Goal: Obtain resource: Download file/media

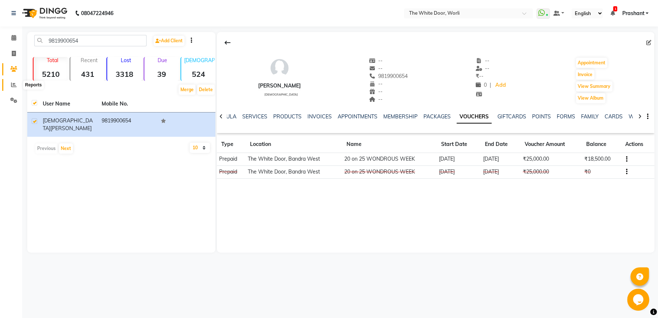
click at [13, 87] on icon at bounding box center [14, 85] width 6 height 6
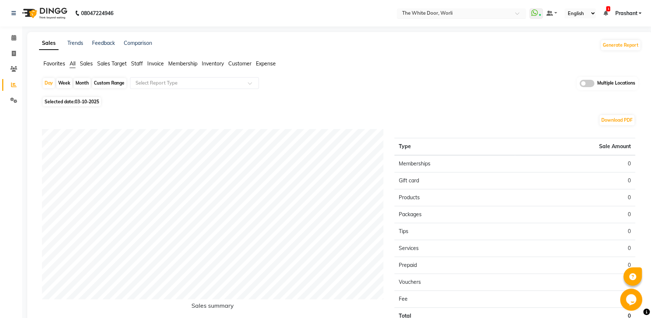
click at [432, 13] on input "text" at bounding box center [454, 13] width 107 height 7
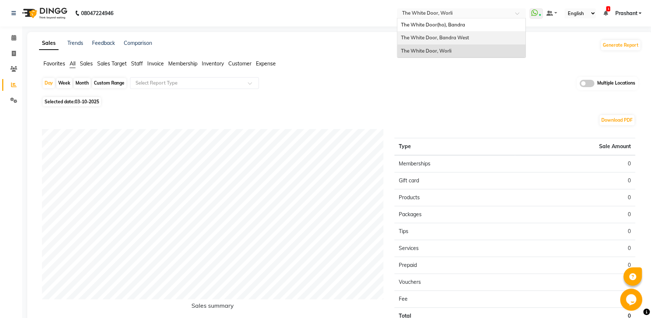
click at [449, 39] on span "The White Door, Bandra West" at bounding box center [435, 38] width 68 height 6
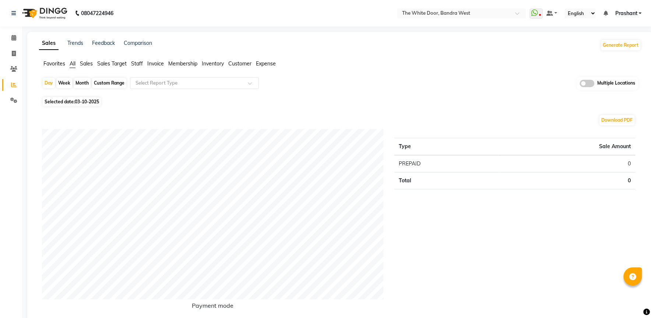
click at [84, 66] on span "Sales" at bounding box center [86, 63] width 13 height 7
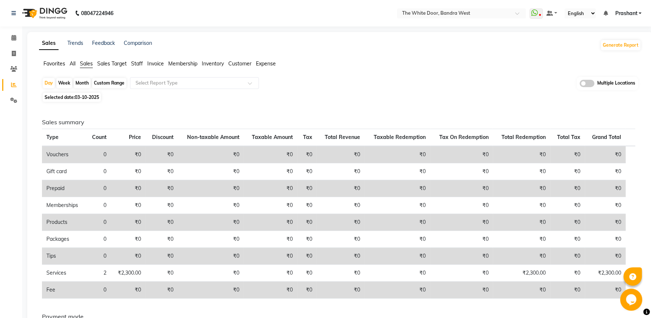
click at [105, 85] on div "Custom Range" at bounding box center [109, 83] width 34 height 10
select select "10"
select select "2025"
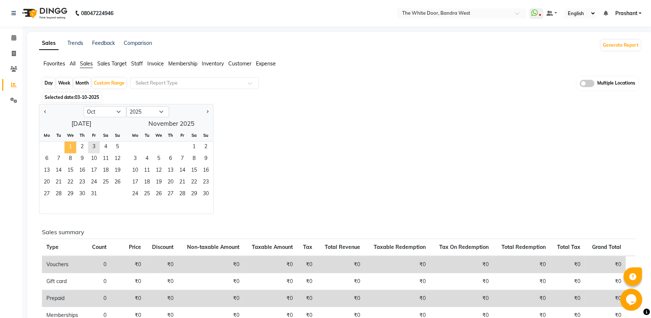
click at [69, 144] on span "1" at bounding box center [70, 148] width 12 height 12
click at [80, 145] on span "2" at bounding box center [82, 148] width 12 height 12
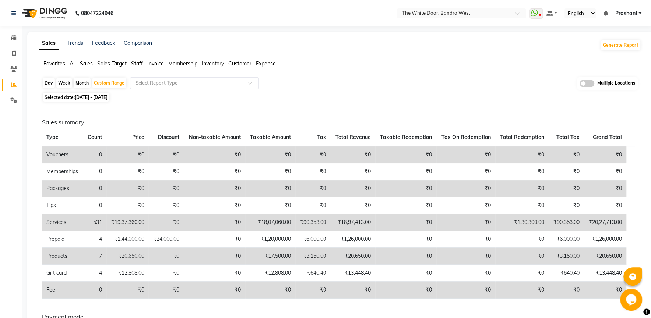
click at [202, 81] on input "text" at bounding box center [187, 83] width 106 height 7
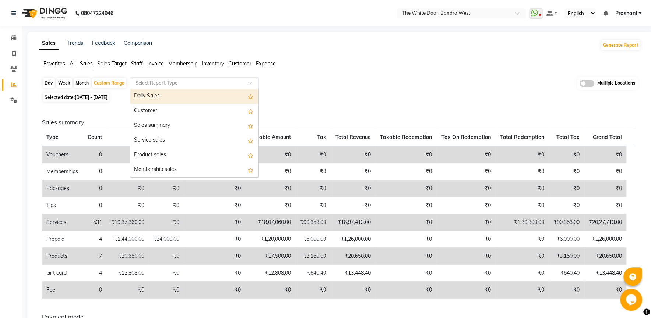
click at [152, 99] on div "Daily Sales" at bounding box center [194, 96] width 128 height 15
select select "full_report"
select select "csv"
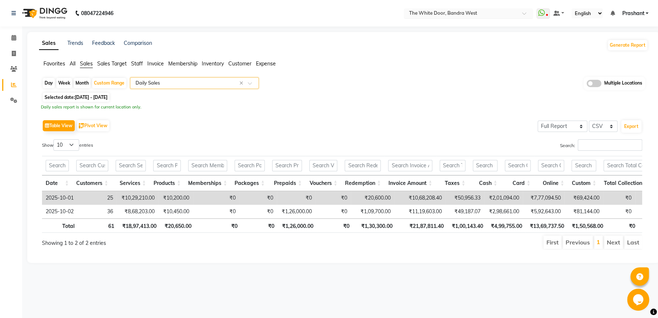
click at [427, 17] on input "text" at bounding box center [461, 13] width 107 height 7
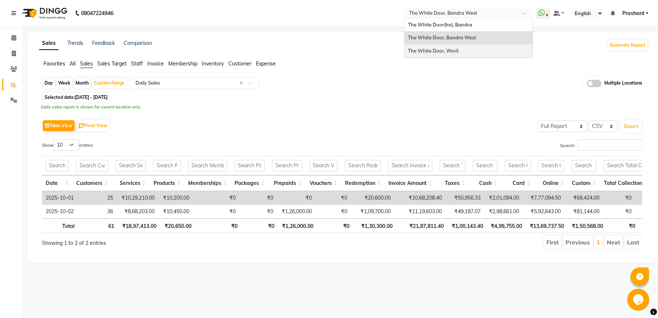
click at [448, 53] on span "The White Door, Worli" at bounding box center [433, 51] width 50 height 6
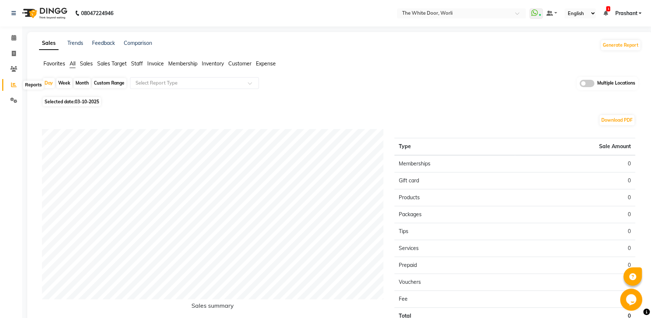
click at [14, 81] on span at bounding box center [13, 85] width 13 height 8
click at [87, 63] on span "Sales" at bounding box center [86, 63] width 13 height 7
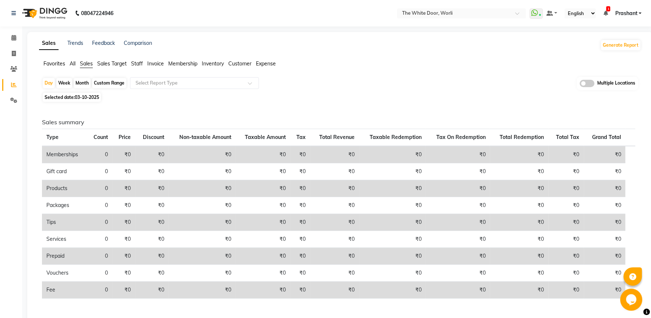
click at [112, 83] on div "Custom Range" at bounding box center [109, 83] width 34 height 10
select select "10"
select select "2025"
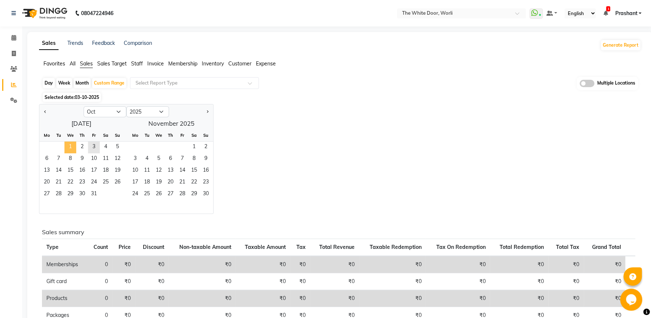
click at [67, 148] on span "1" at bounding box center [70, 148] width 12 height 12
click at [82, 148] on span "2" at bounding box center [82, 148] width 12 height 12
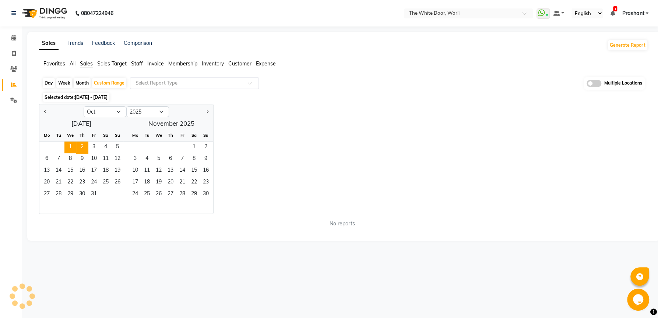
click at [165, 77] on div "Select Report Type" at bounding box center [194, 83] width 129 height 12
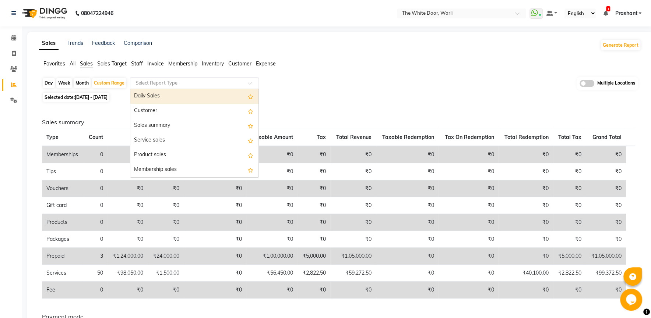
click at [151, 91] on div "Daily Sales" at bounding box center [194, 96] width 128 height 15
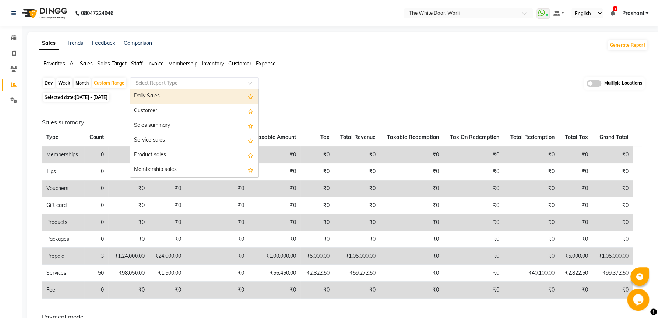
select select "full_report"
select select "csv"
